Goal: Information Seeking & Learning: Learn about a topic

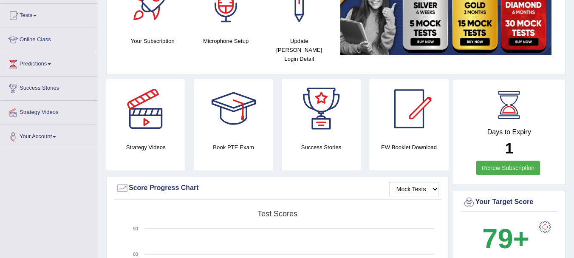
scroll to position [43, 0]
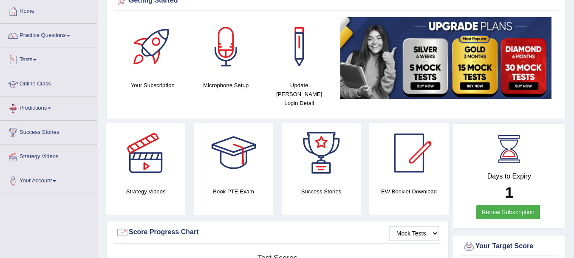
click at [33, 82] on link "Online Class" at bounding box center [48, 82] width 97 height 21
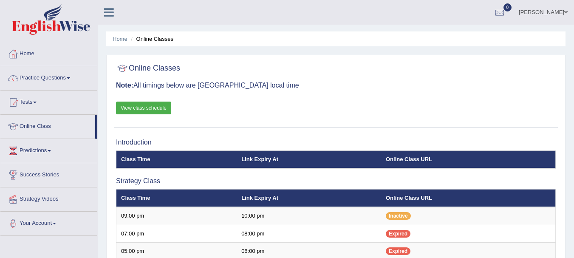
click at [146, 111] on link "View class schedule" at bounding box center [143, 108] width 55 height 13
click at [49, 79] on link "Practice Questions" at bounding box center [48, 76] width 97 height 21
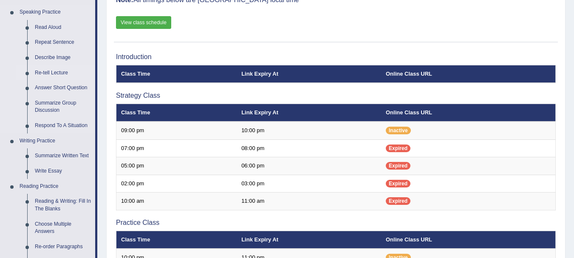
scroll to position [85, 0]
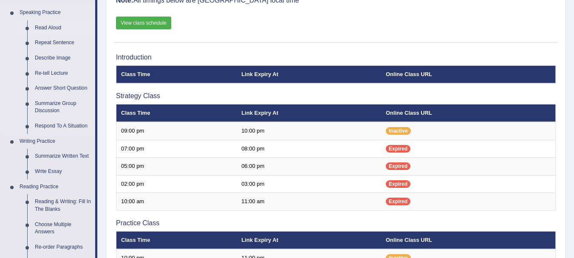
click at [53, 26] on link "Read Aloud" at bounding box center [63, 27] width 64 height 15
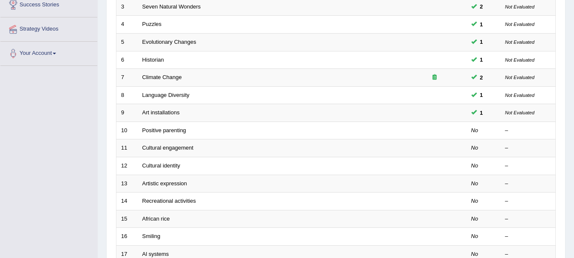
scroll to position [213, 0]
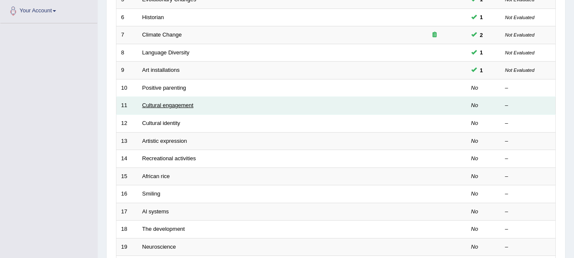
click at [169, 106] on link "Cultural engagement" at bounding box center [167, 105] width 51 height 6
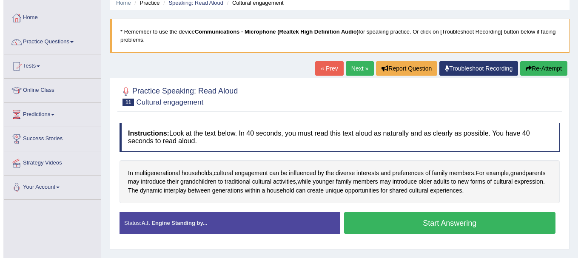
scroll to position [85, 0]
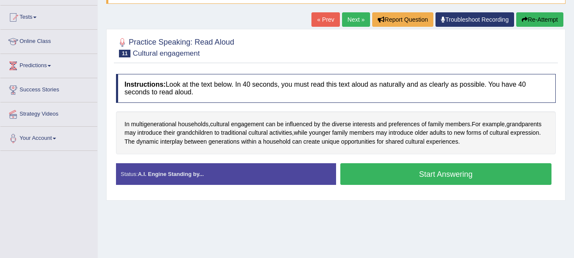
click at [415, 173] on button "Start Answering" at bounding box center [447, 174] width 212 height 22
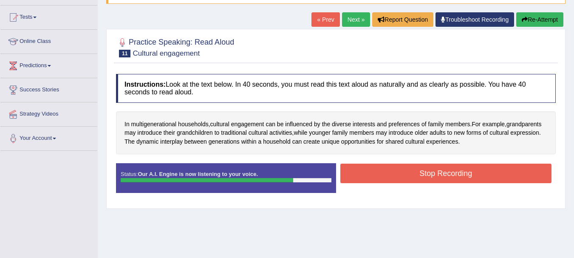
click at [377, 176] on button "Stop Recording" at bounding box center [447, 174] width 212 height 20
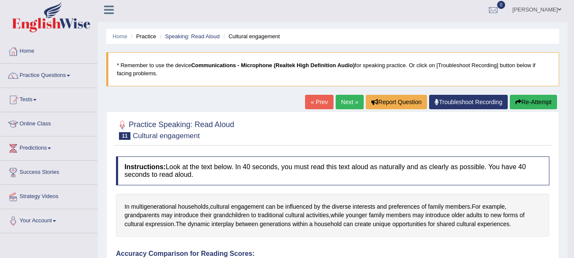
scroll to position [0, 0]
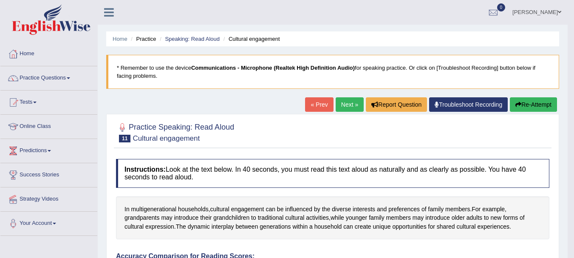
click at [351, 101] on link "Next »" at bounding box center [350, 104] width 28 height 14
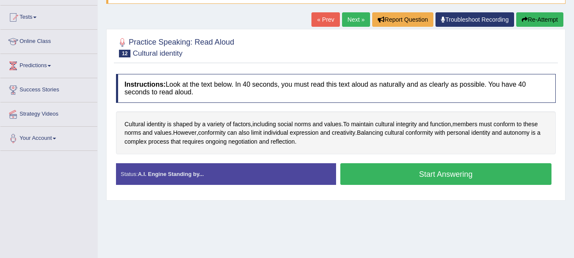
click at [400, 174] on button "Start Answering" at bounding box center [447, 174] width 212 height 22
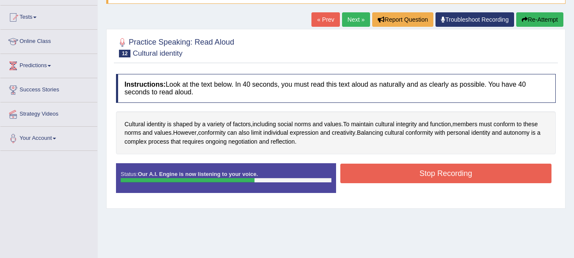
click at [399, 175] on button "Stop Recording" at bounding box center [447, 174] width 212 height 20
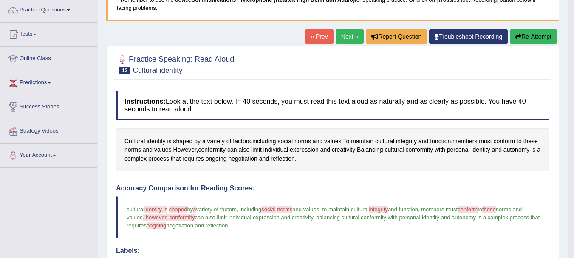
scroll to position [43, 0]
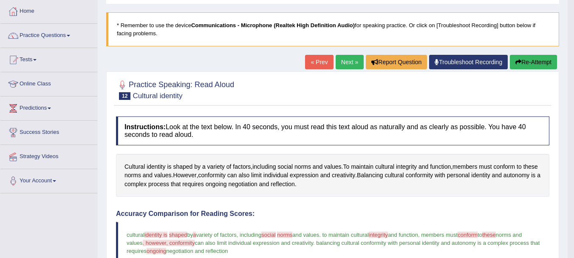
click at [340, 62] on link "Next »" at bounding box center [350, 62] width 28 height 14
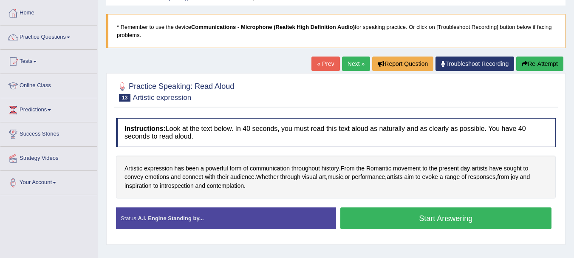
scroll to position [43, 0]
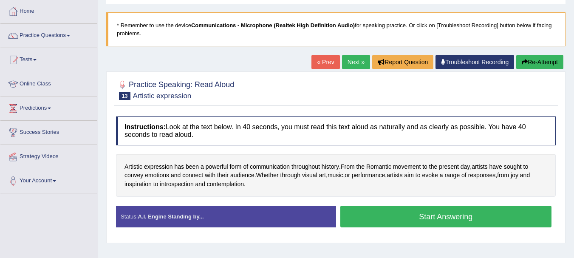
click at [430, 219] on button "Start Answering" at bounding box center [447, 217] width 212 height 22
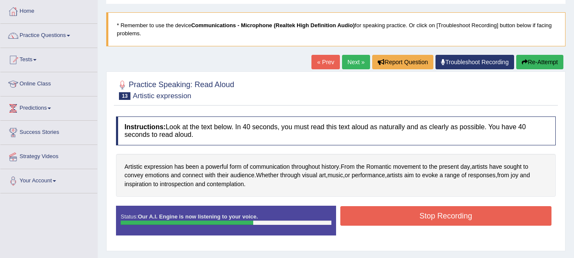
click at [411, 216] on button "Stop Recording" at bounding box center [447, 216] width 212 height 20
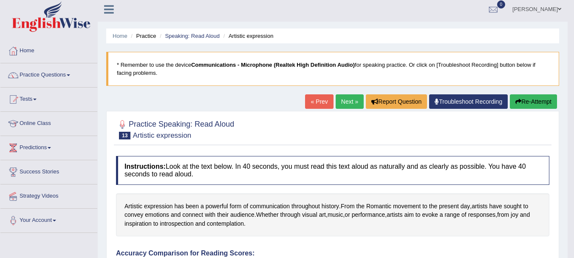
scroll to position [0, 0]
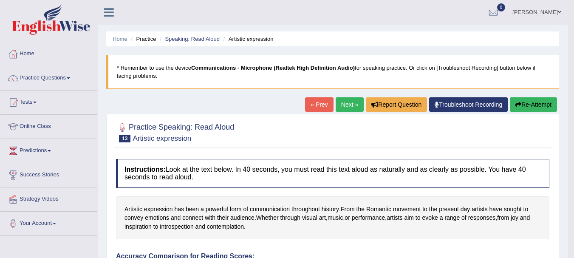
click at [345, 106] on link "Next »" at bounding box center [350, 104] width 28 height 14
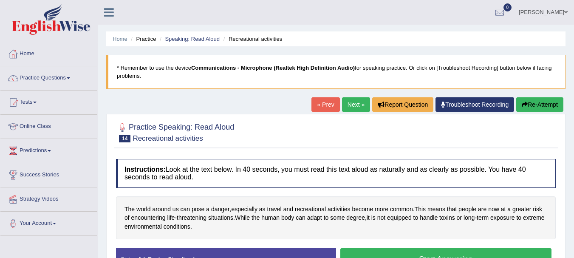
scroll to position [43, 0]
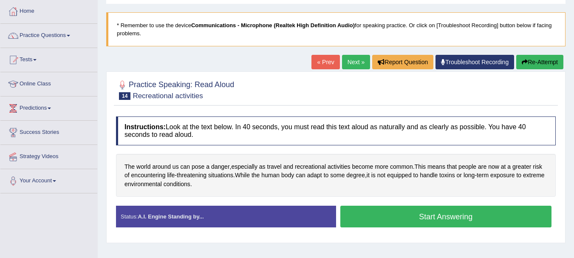
click at [390, 219] on button "Start Answering" at bounding box center [447, 217] width 212 height 22
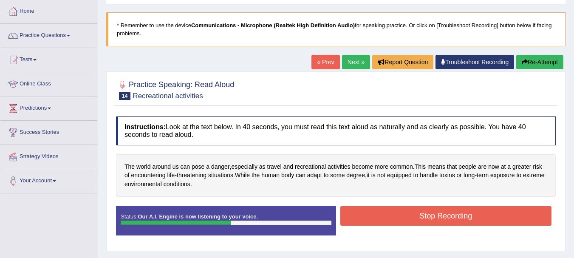
click at [398, 220] on button "Stop Recording" at bounding box center [447, 216] width 212 height 20
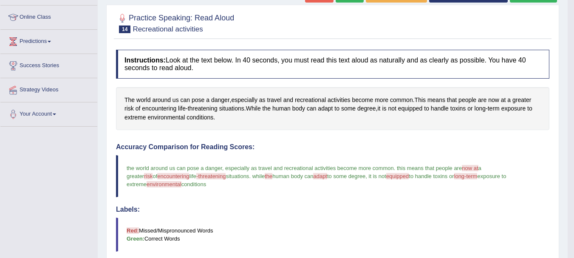
scroll to position [85, 0]
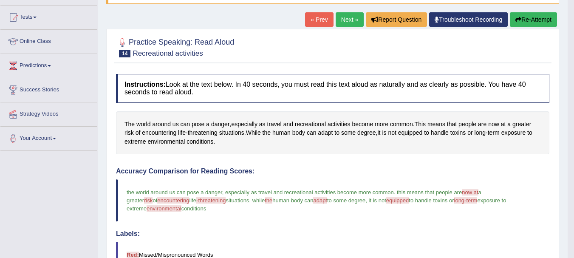
click at [355, 19] on link "Next »" at bounding box center [350, 19] width 28 height 14
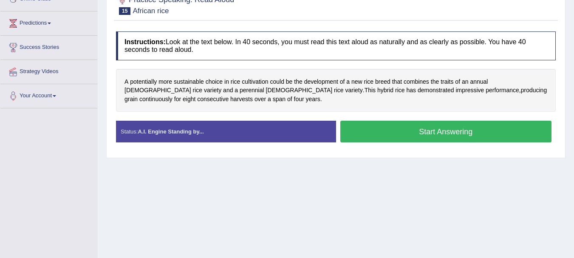
click at [381, 120] on div "Created with Highcharts 7.1.2 Great Too slow Too fast Time Speech pace meter: 0…" at bounding box center [448, 120] width 224 height 0
click at [407, 129] on button "Start Answering" at bounding box center [447, 132] width 212 height 22
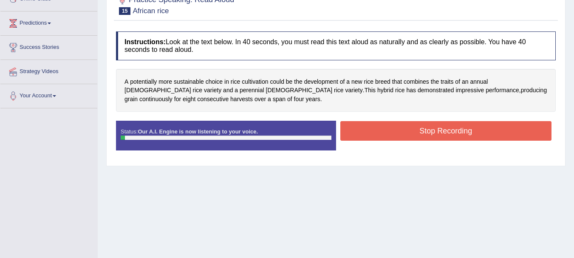
click at [398, 124] on button "Stop Recording" at bounding box center [447, 131] width 212 height 20
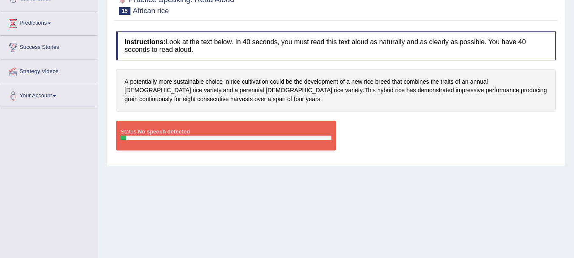
click at [219, 134] on div "Status: No speech detected" at bounding box center [226, 136] width 220 height 30
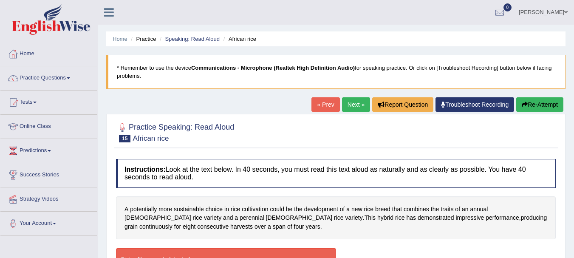
click at [551, 102] on button "Re-Attempt" at bounding box center [540, 104] width 47 height 14
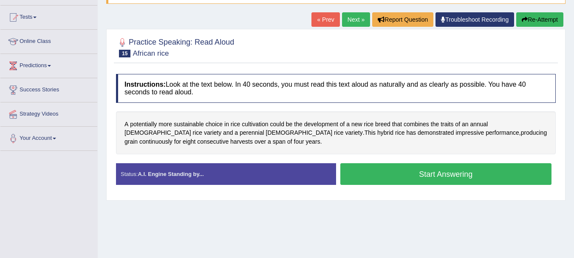
click at [459, 177] on button "Start Answering" at bounding box center [447, 174] width 212 height 22
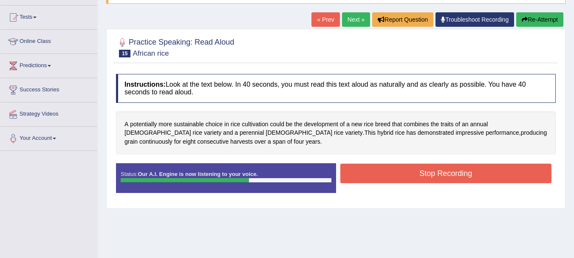
click at [483, 178] on button "Stop Recording" at bounding box center [447, 174] width 212 height 20
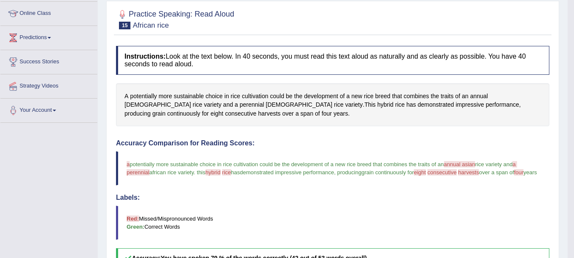
scroll to position [85, 0]
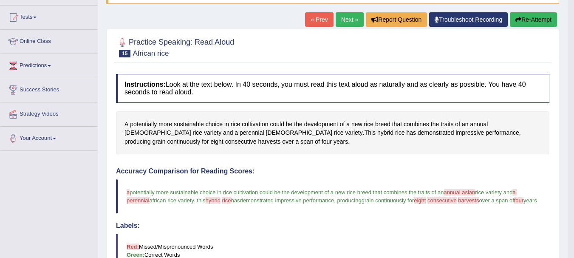
click at [349, 21] on link "Next »" at bounding box center [350, 19] width 28 height 14
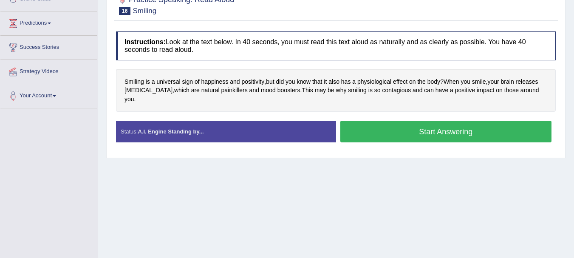
scroll to position [128, 0]
click at [380, 121] on button "Start Answering" at bounding box center [447, 132] width 212 height 22
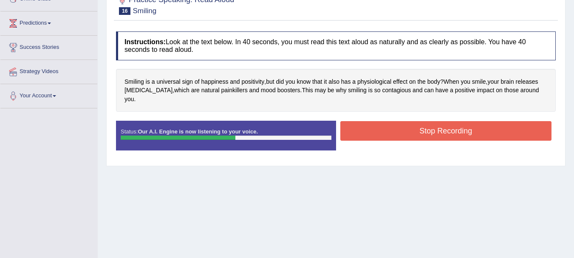
click at [472, 121] on button "Stop Recording" at bounding box center [447, 131] width 212 height 20
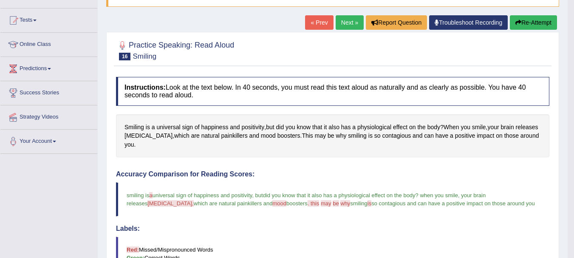
scroll to position [67, 0]
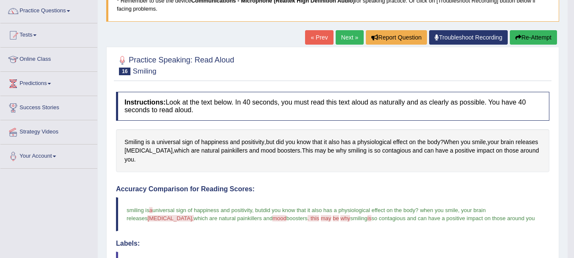
click at [340, 36] on link "Next »" at bounding box center [350, 37] width 28 height 14
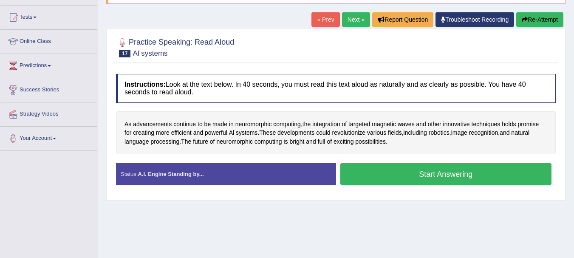
click at [423, 176] on button "Start Answering" at bounding box center [447, 174] width 212 height 22
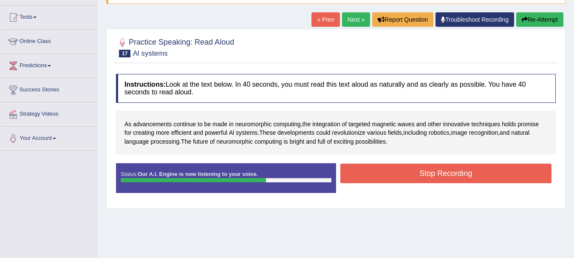
drag, startPoint x: 390, startPoint y: 172, endPoint x: 400, endPoint y: 172, distance: 10.6
click at [400, 172] on button "Stop Recording" at bounding box center [447, 174] width 212 height 20
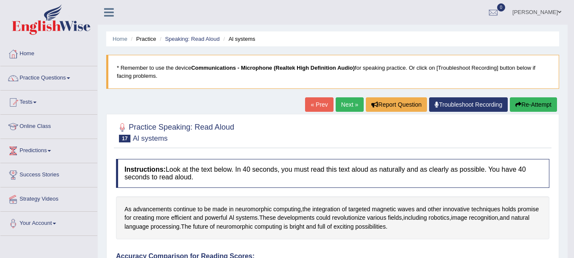
click at [344, 106] on link "Next »" at bounding box center [350, 104] width 28 height 14
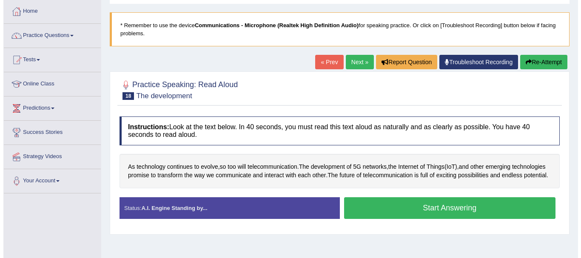
scroll to position [43, 0]
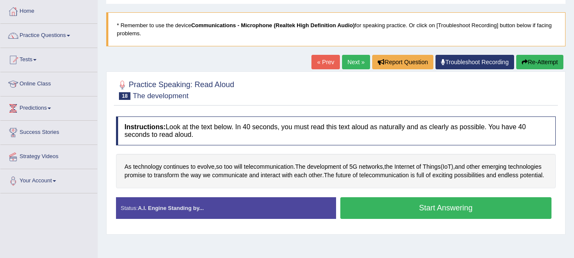
click at [385, 218] on button "Start Answering" at bounding box center [447, 208] width 212 height 22
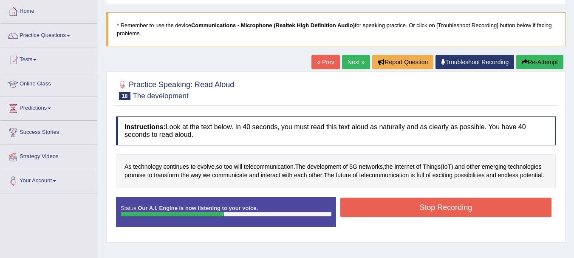
click at [356, 206] on div "Status: Our A.I. Engine is now listening to your voice. Start Answering Stop Re…" at bounding box center [336, 216] width 440 height 38
click at [358, 208] on button "Stop Recording" at bounding box center [447, 208] width 212 height 20
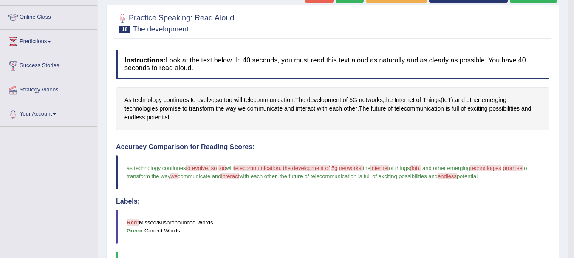
scroll to position [85, 0]
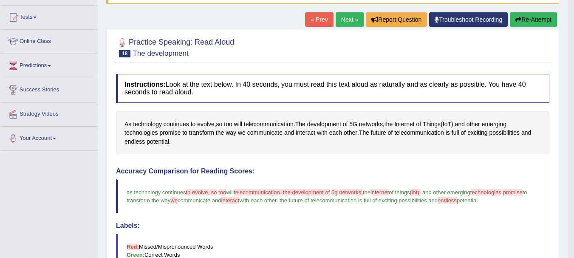
click at [347, 14] on link "Next »" at bounding box center [350, 19] width 28 height 14
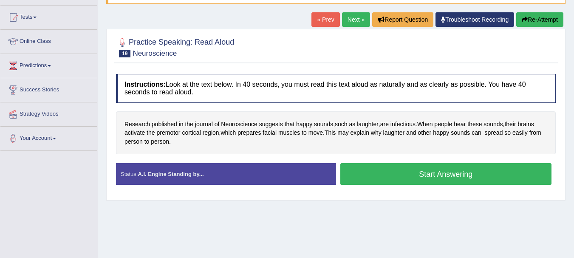
click at [395, 166] on button "Start Answering" at bounding box center [447, 174] width 212 height 22
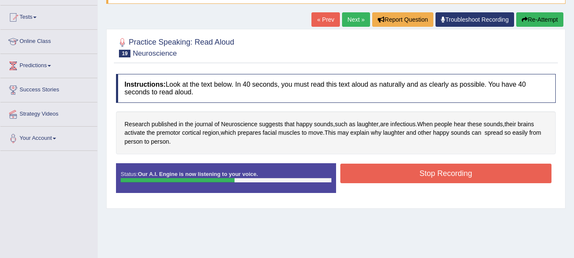
click at [439, 174] on button "Stop Recording" at bounding box center [447, 174] width 212 height 20
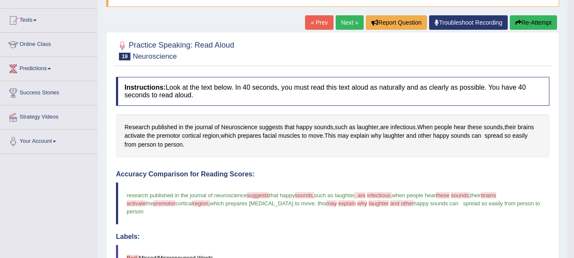
scroll to position [67, 0]
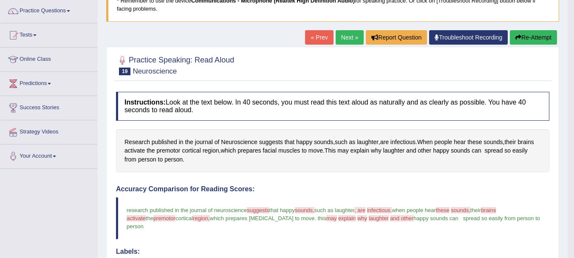
click at [548, 34] on button "Re-Attempt" at bounding box center [533, 37] width 47 height 14
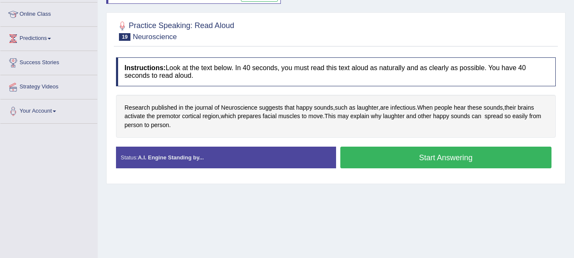
drag, startPoint x: 0, startPoint y: 0, endPoint x: 400, endPoint y: 155, distance: 429.1
click at [400, 155] on button "Start Answering" at bounding box center [447, 158] width 212 height 22
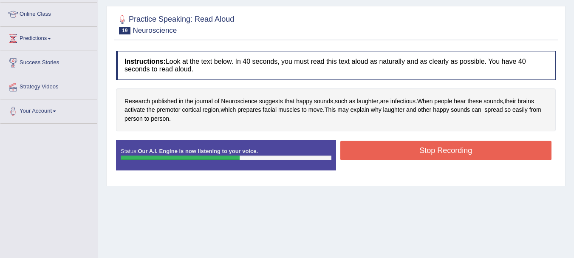
click at [366, 156] on button "Stop Recording" at bounding box center [447, 151] width 212 height 20
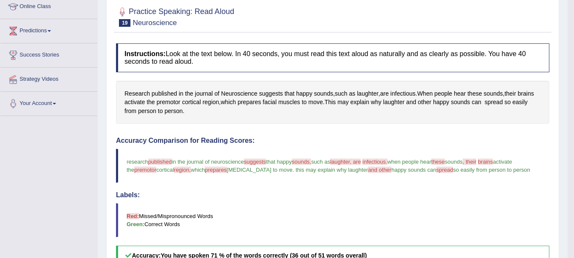
scroll to position [70, 0]
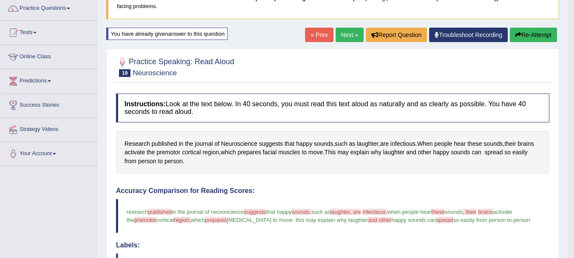
click at [356, 34] on link "Next »" at bounding box center [350, 35] width 28 height 14
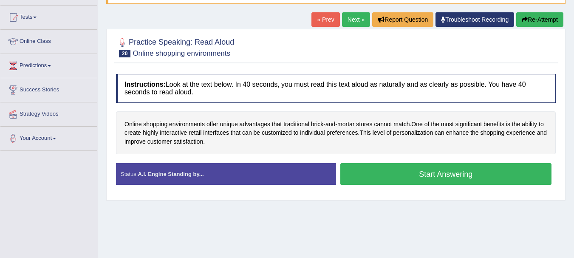
click at [359, 178] on button "Start Answering" at bounding box center [447, 174] width 212 height 22
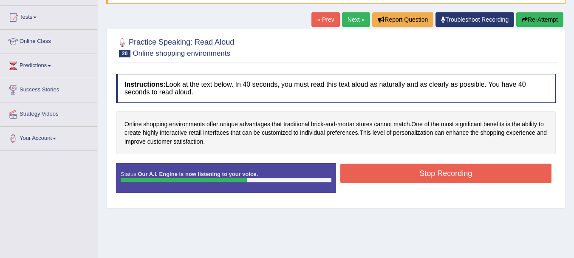
click at [411, 162] on div "Instructions: Look at the text below. In 40 seconds, you must read this text al…" at bounding box center [336, 137] width 444 height 134
click at [406, 169] on button "Stop Recording" at bounding box center [447, 174] width 212 height 20
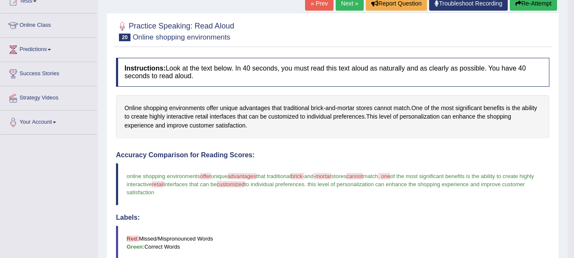
scroll to position [76, 0]
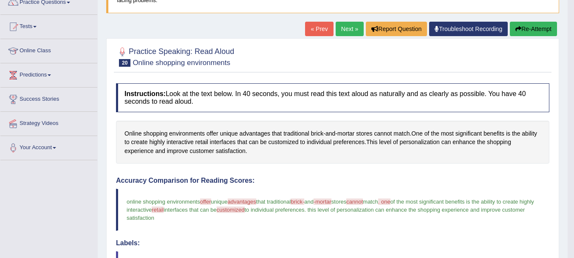
click at [347, 29] on link "Next »" at bounding box center [350, 29] width 28 height 14
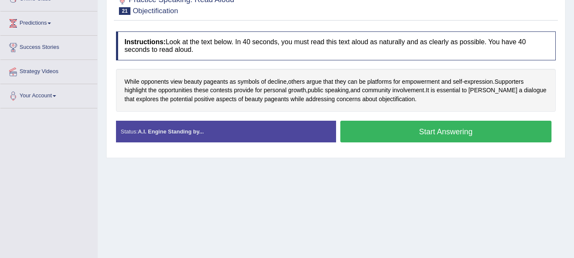
scroll to position [128, 0]
click at [380, 136] on button "Start Answering" at bounding box center [447, 132] width 212 height 22
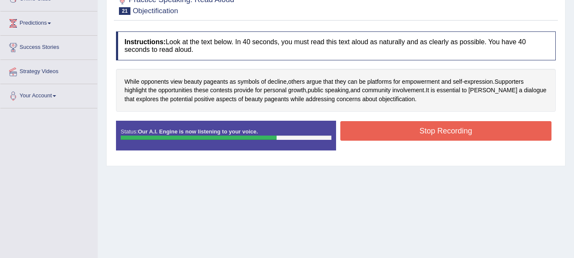
click at [397, 132] on button "Stop Recording" at bounding box center [447, 131] width 212 height 20
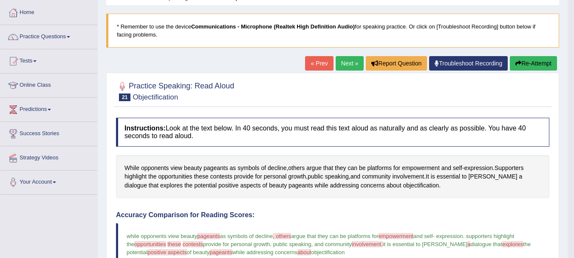
scroll to position [0, 0]
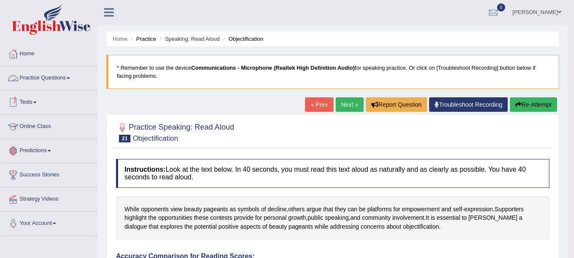
click at [36, 79] on link "Practice Questions" at bounding box center [48, 76] width 97 height 21
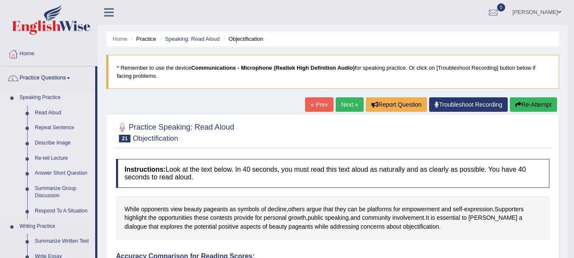
click at [46, 127] on link "Repeat Sentence" at bounding box center [63, 127] width 64 height 15
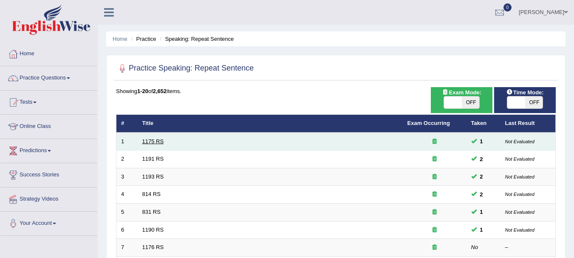
click at [148, 140] on link "1175 RS" at bounding box center [153, 141] width 22 height 6
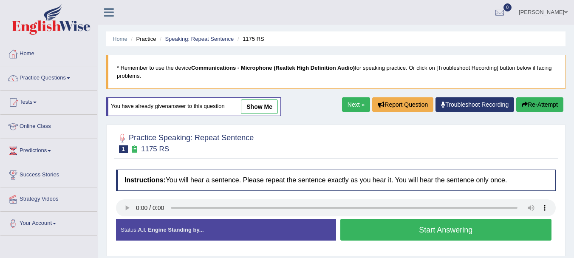
click at [463, 231] on button "Start Answering" at bounding box center [447, 230] width 212 height 22
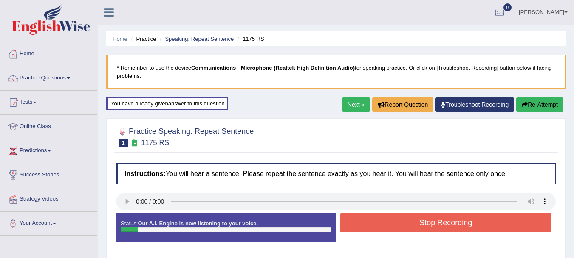
click at [463, 231] on button "Stop Recording" at bounding box center [447, 223] width 212 height 20
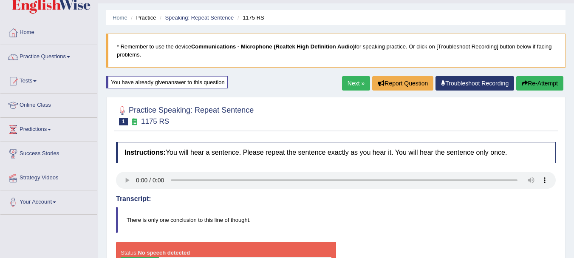
scroll to position [43, 0]
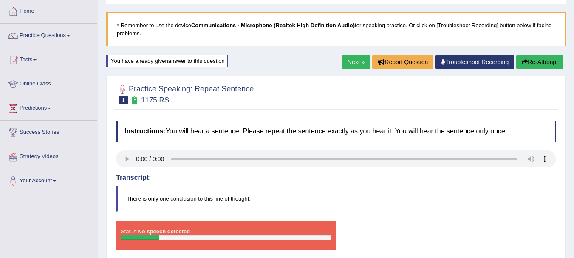
click at [351, 62] on link "Next »" at bounding box center [356, 62] width 28 height 14
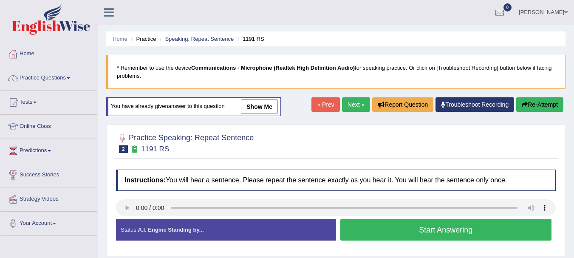
click at [384, 236] on button "Start Answering" at bounding box center [447, 230] width 212 height 22
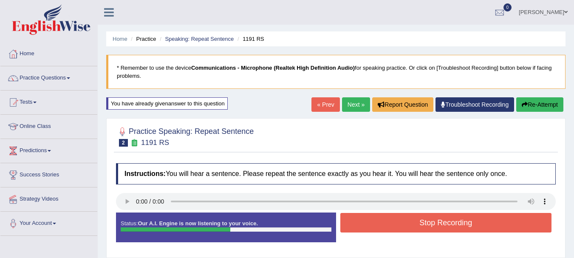
click at [390, 218] on button "Stop Recording" at bounding box center [447, 223] width 212 height 20
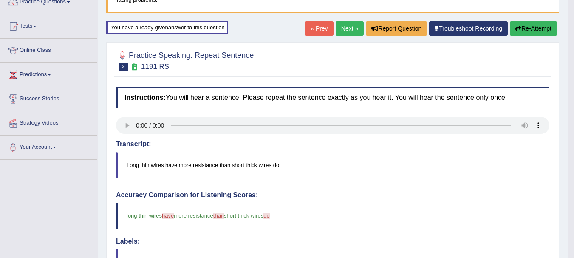
scroll to position [74, 0]
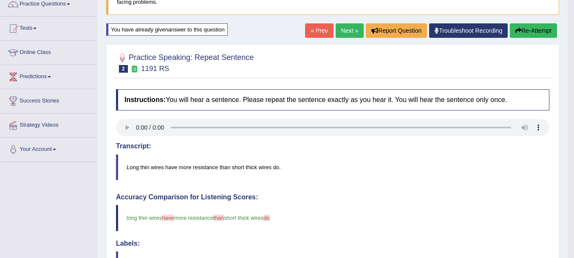
click at [346, 27] on link "Next »" at bounding box center [350, 30] width 28 height 14
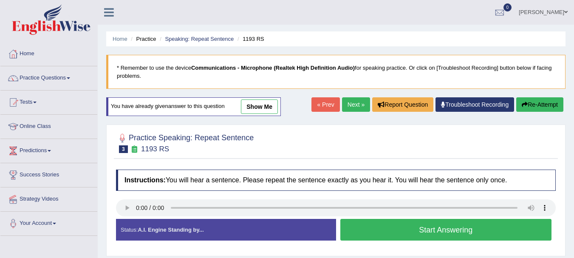
click at [503, 233] on button "Start Answering" at bounding box center [447, 230] width 212 height 22
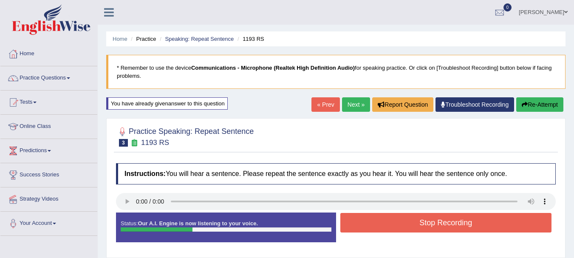
click at [491, 221] on button "Stop Recording" at bounding box center [447, 223] width 212 height 20
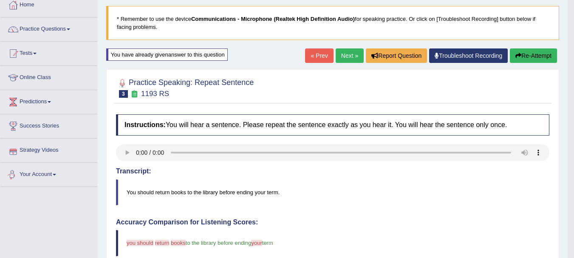
scroll to position [43, 0]
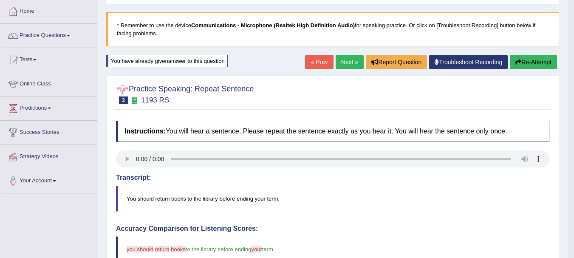
click at [350, 65] on link "Next »" at bounding box center [350, 62] width 28 height 14
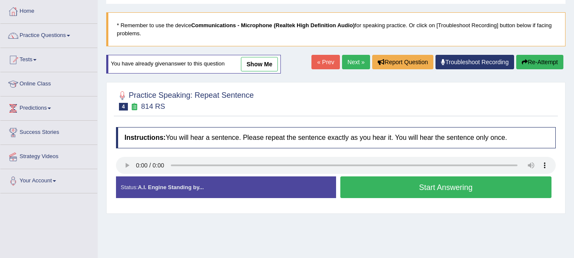
click at [346, 185] on button "Start Answering" at bounding box center [447, 187] width 212 height 22
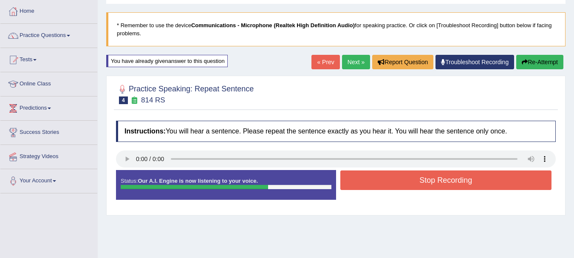
click at [346, 185] on button "Stop Recording" at bounding box center [447, 180] width 212 height 20
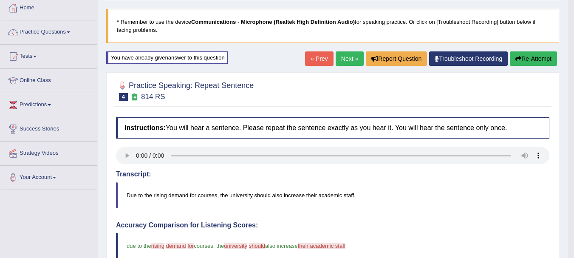
scroll to position [43, 0]
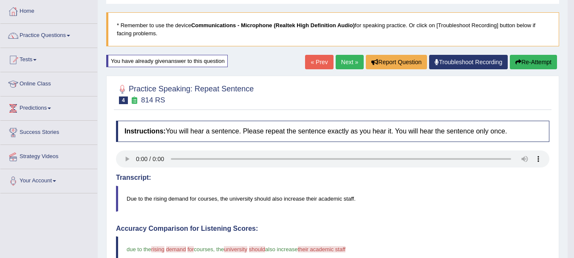
click at [344, 67] on link "Next »" at bounding box center [350, 62] width 28 height 14
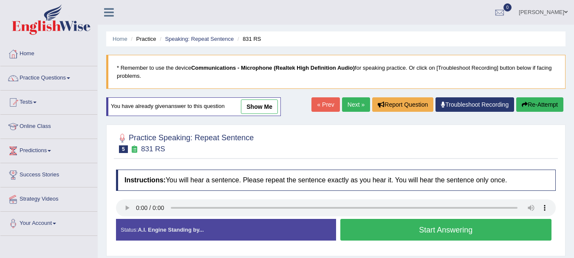
click at [364, 234] on button "Start Answering" at bounding box center [447, 230] width 212 height 22
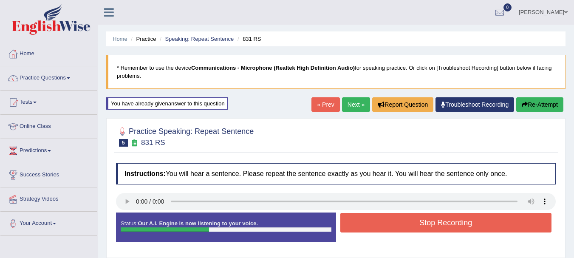
click at [381, 219] on button "Stop Recording" at bounding box center [447, 223] width 212 height 20
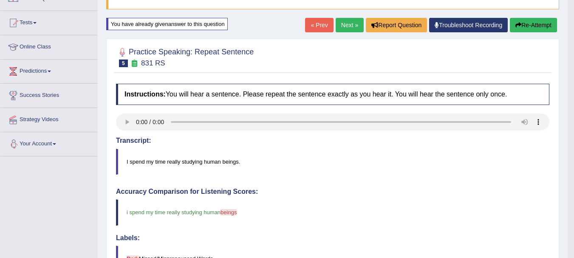
scroll to position [43, 0]
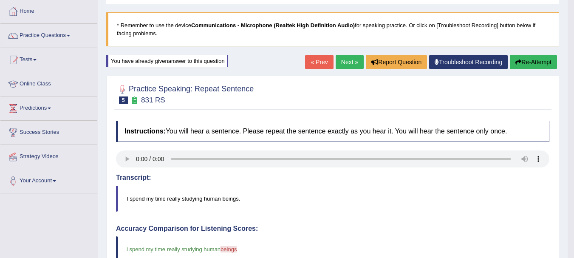
click at [358, 59] on link "Next »" at bounding box center [350, 62] width 28 height 14
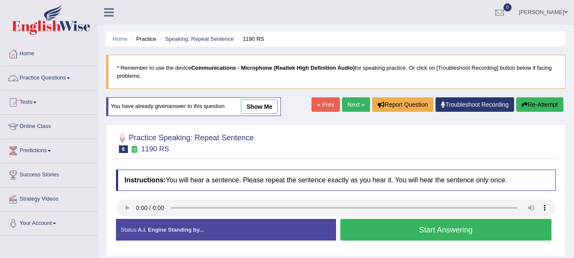
click at [62, 79] on link "Practice Questions" at bounding box center [48, 76] width 97 height 21
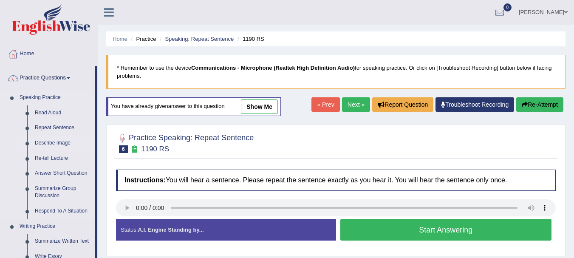
click at [37, 145] on link "Describe Image" at bounding box center [63, 143] width 64 height 15
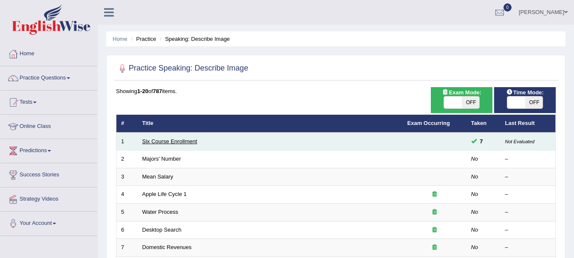
click at [174, 139] on link "Six Course Enrollment" at bounding box center [169, 141] width 55 height 6
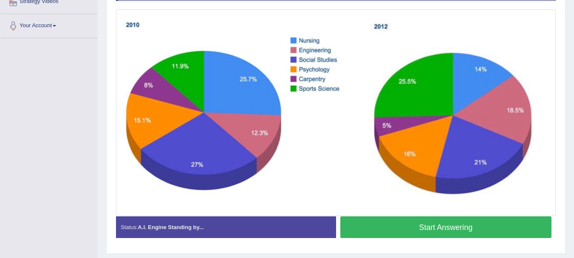
scroll to position [213, 0]
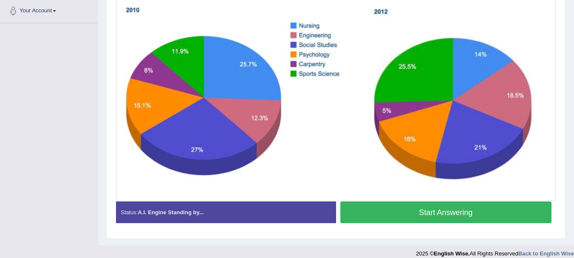
click at [377, 220] on button "Start Answering" at bounding box center [447, 213] width 212 height 22
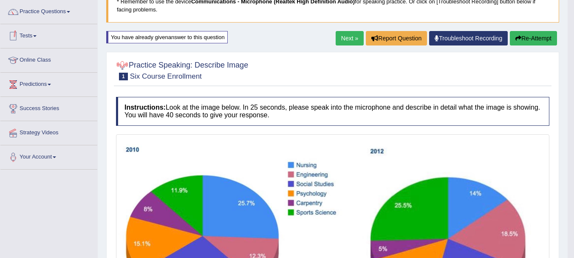
scroll to position [15, 0]
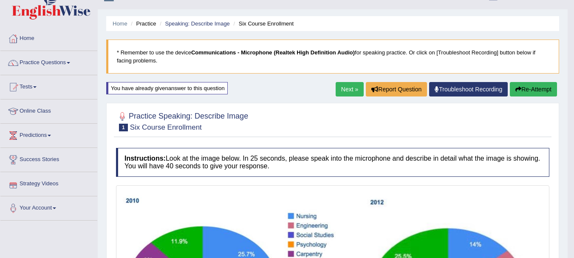
click at [32, 188] on link "Strategy Videos" at bounding box center [48, 182] width 97 height 21
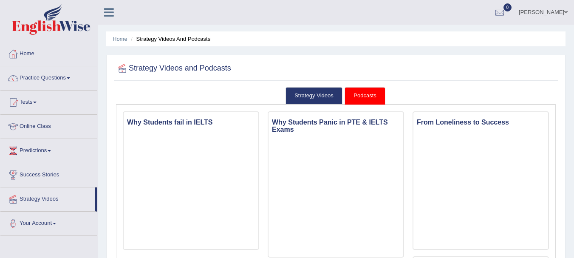
click at [358, 98] on link "Podcasts" at bounding box center [365, 95] width 40 height 17
click at [27, 224] on link "Your Account" at bounding box center [48, 222] width 97 height 21
click at [28, 55] on link "Home" at bounding box center [48, 52] width 97 height 21
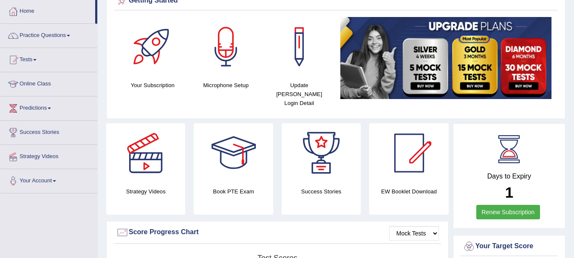
click at [398, 187] on h4 "EW Booklet Download" at bounding box center [408, 191] width 79 height 9
click at [403, 152] on div at bounding box center [410, 153] width 60 height 60
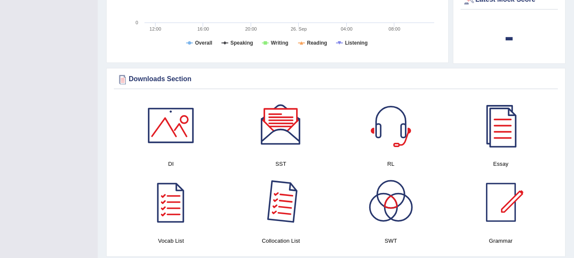
scroll to position [425, 0]
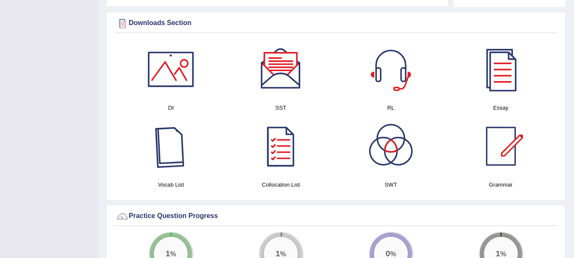
drag, startPoint x: 172, startPoint y: 88, endPoint x: 202, endPoint y: 119, distance: 43.3
click at [202, 119] on div "Please login from Desktop. If you think this is an error (or logged in from des…" at bounding box center [336, 172] width 477 height 1194
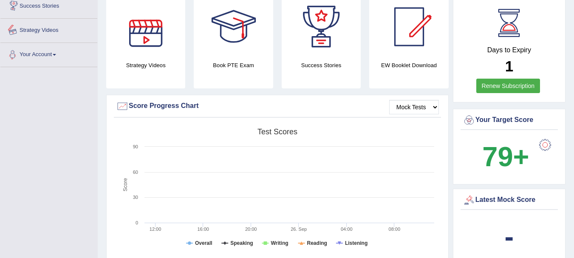
scroll to position [213, 0]
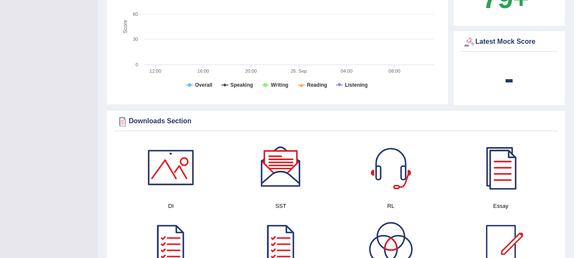
scroll to position [400, 0]
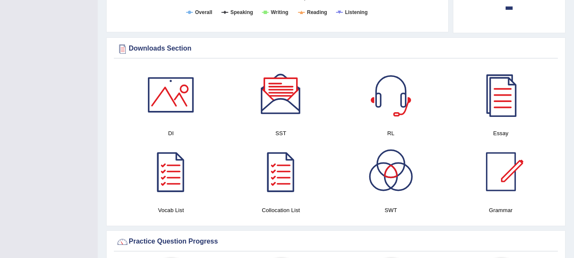
click at [79, 97] on div "Toggle navigation Home Practice Questions Speaking Practice Read Aloud Repeat S…" at bounding box center [287, 205] width 574 height 1211
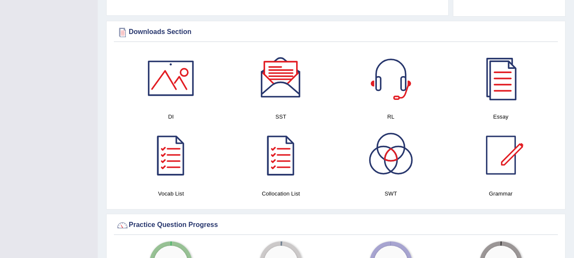
scroll to position [417, 0]
click at [79, 97] on div "Toggle navigation Home Practice Questions Speaking Practice Read Aloud Repeat S…" at bounding box center [287, 188] width 574 height 1211
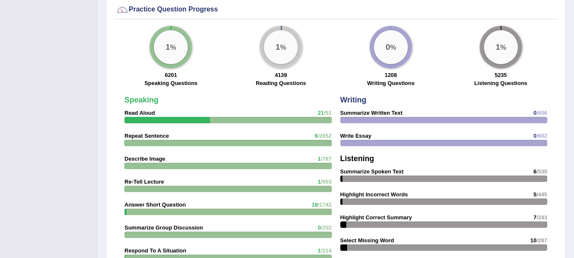
scroll to position [646, 0]
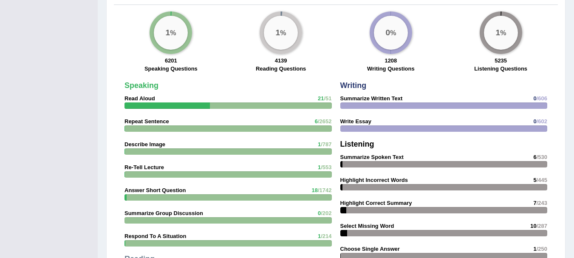
drag, startPoint x: 79, startPoint y: 97, endPoint x: 0, endPoint y: 143, distance: 91.2
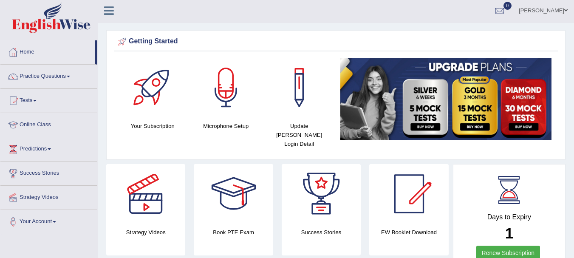
scroll to position [0, 0]
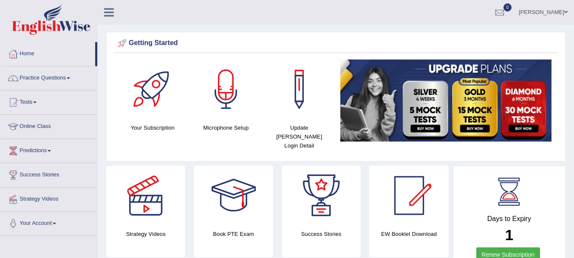
drag, startPoint x: 0, startPoint y: 254, endPoint x: 54, endPoint y: 258, distance: 53.7
click at [64, 79] on link "Practice Questions" at bounding box center [48, 76] width 97 height 21
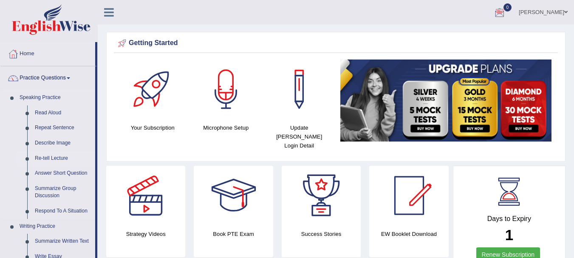
click at [47, 158] on link "Re-tell Lecture" at bounding box center [63, 158] width 64 height 15
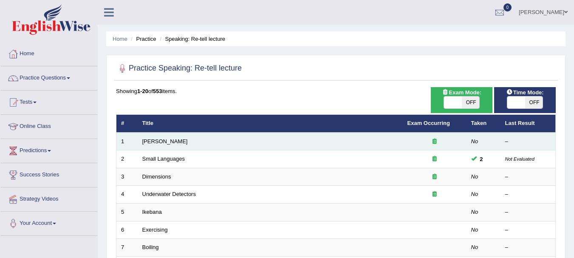
click at [164, 146] on td "[PERSON_NAME]" at bounding box center [270, 142] width 265 height 18
click at [151, 142] on link "[PERSON_NAME]" at bounding box center [164, 141] width 45 height 6
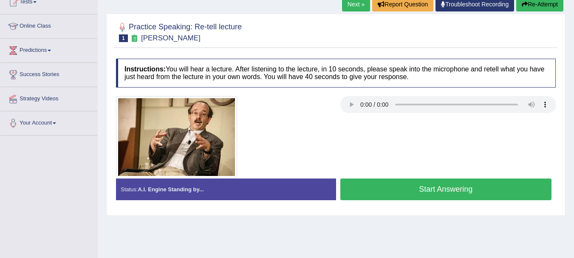
scroll to position [102, 0]
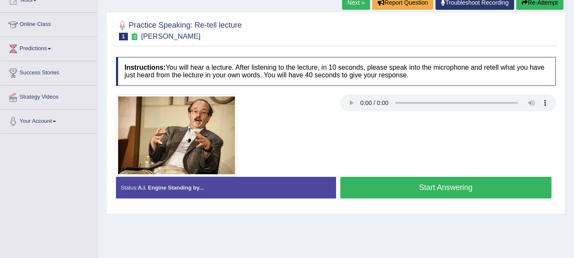
click at [349, 192] on button "Start Answering" at bounding box center [447, 188] width 212 height 22
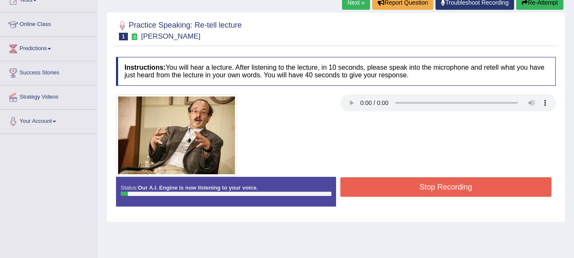
click at [386, 184] on button "Stop Recording" at bounding box center [447, 187] width 212 height 20
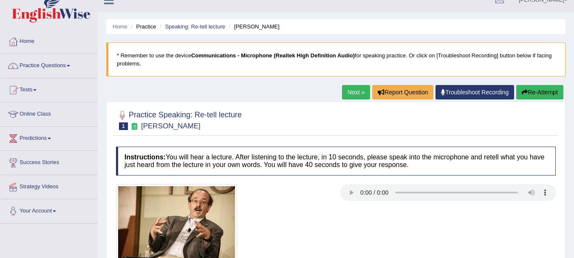
scroll to position [0, 0]
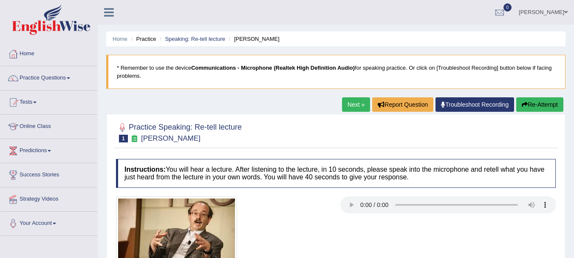
drag, startPoint x: 131, startPoint y: 195, endPoint x: 162, endPoint y: 227, distance: 44.8
click at [152, 216] on div "Home Practice Speaking: Re-tell lecture [PERSON_NAME] * Remember to use the dev…" at bounding box center [336, 251] width 477 height 502
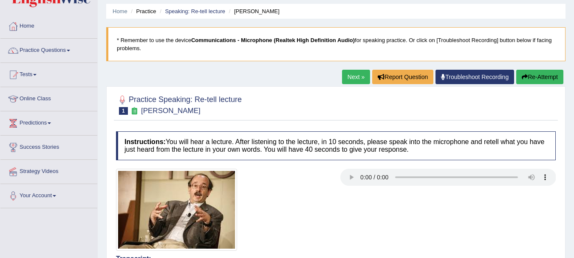
scroll to position [43, 0]
